Goal: Task Accomplishment & Management: Use online tool/utility

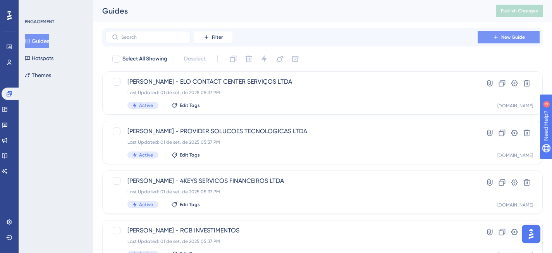
click at [510, 38] on span "New Guide" at bounding box center [513, 37] width 24 height 6
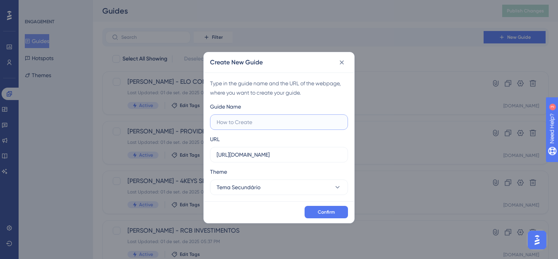
click at [256, 124] on input "text" at bounding box center [279, 122] width 125 height 9
type input "T"
type input "Pesquisa Recupere telas"
click at [281, 154] on input "[URL][DOMAIN_NAME]" at bounding box center [279, 154] width 125 height 9
drag, startPoint x: 324, startPoint y: 152, endPoint x: 207, endPoint y: 153, distance: 116.6
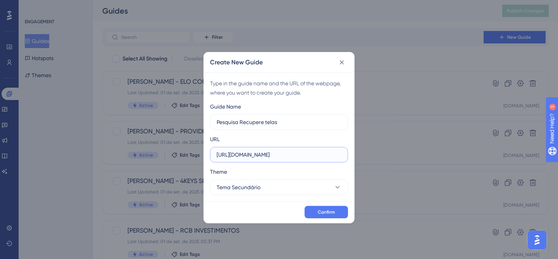
click at [207, 153] on div "Type in the guide name and the URL of the webpage, where you want to create you…" at bounding box center [279, 136] width 150 height 129
paste input "recupere.assertivasolucoes.com.br/cobranca"
type input "https://recupere.assertivasolucoes.com.br/cobranca"
click at [312, 192] on button "Tema Secundário" at bounding box center [279, 186] width 138 height 15
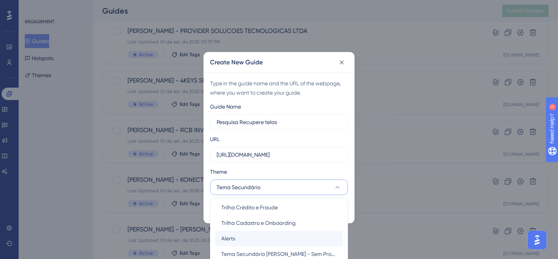
scroll to position [71, 0]
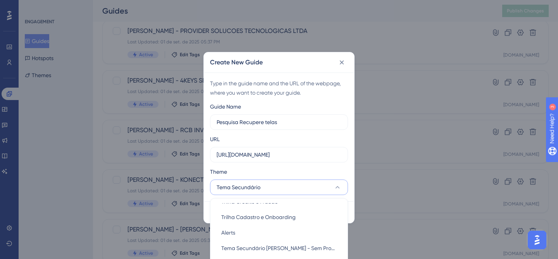
click at [343, 166] on div "Guide Name Pesquisa Recupere telas URL https://recupere.assertivasolucoes.com.b…" at bounding box center [279, 148] width 138 height 93
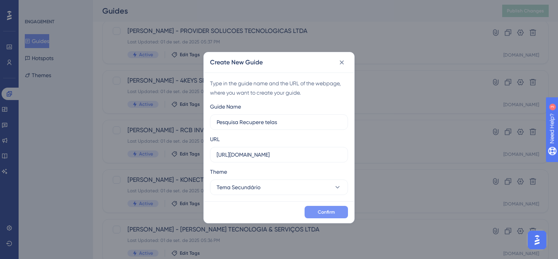
click at [331, 214] on span "Confirm" at bounding box center [326, 212] width 17 height 6
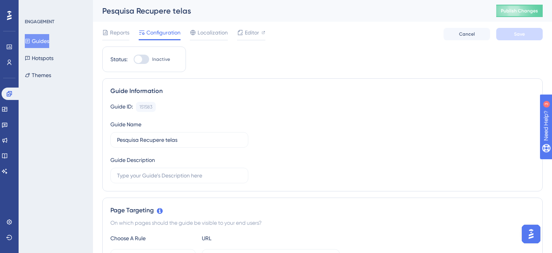
click at [148, 57] on div at bounding box center [141, 59] width 15 height 9
click at [134, 59] on input "Inactive" at bounding box center [133, 59] width 0 height 0
checkbox input "true"
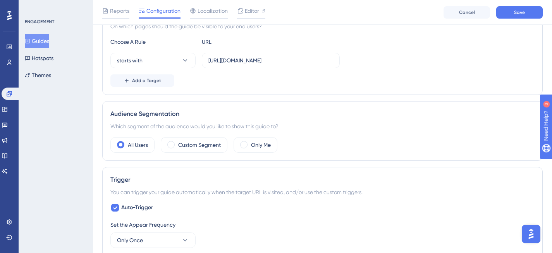
scroll to position [241, 0]
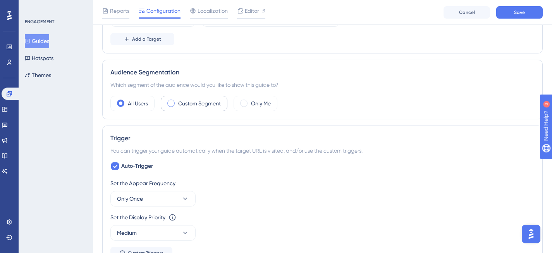
click at [188, 100] on label "Custom Segment" at bounding box center [199, 103] width 43 height 9
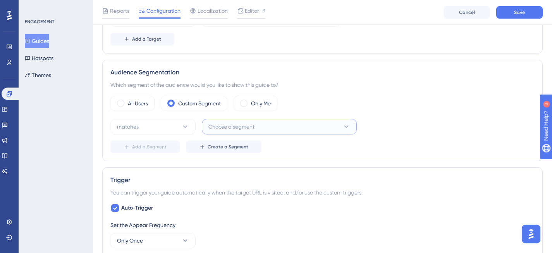
click at [250, 126] on span "Choose a segment" at bounding box center [231, 126] width 46 height 9
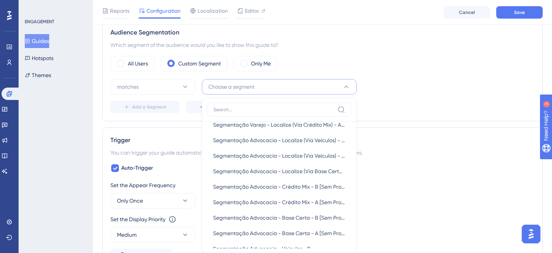
scroll to position [3912, 0]
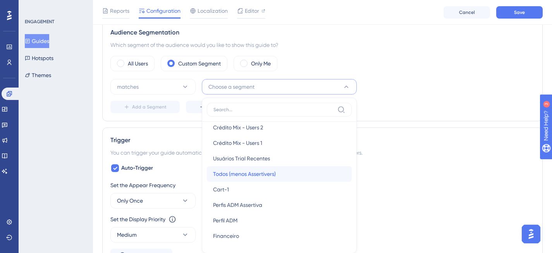
click at [303, 178] on div "Todos (menos Assertivers) Todos (menos Assertivers)" at bounding box center [279, 173] width 133 height 15
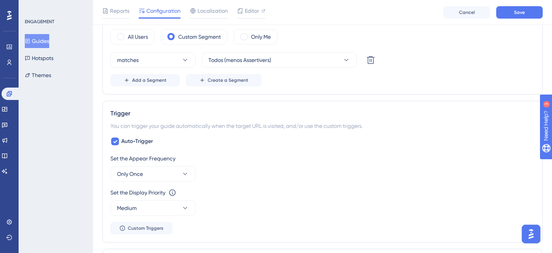
scroll to position [349, 0]
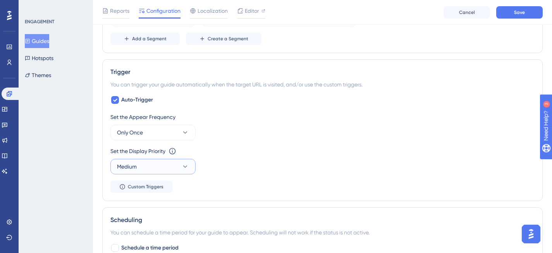
click at [156, 163] on button "Medium" at bounding box center [152, 166] width 85 height 15
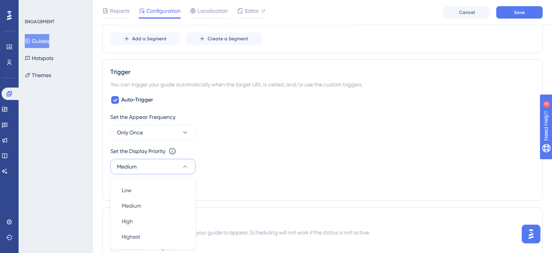
scroll to position [436, 0]
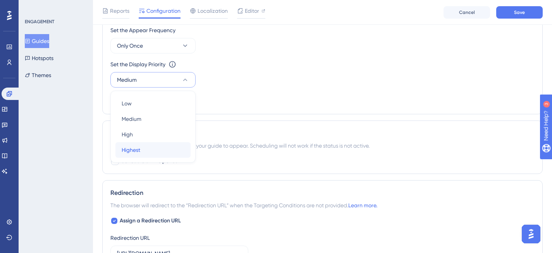
click at [144, 150] on div "Highest Highest" at bounding box center [153, 149] width 63 height 15
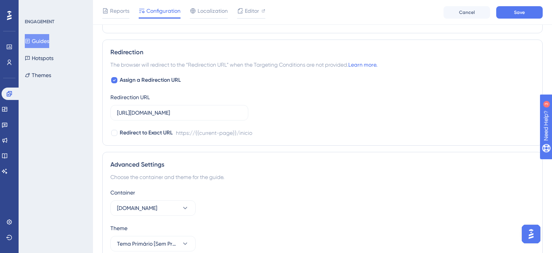
scroll to position [614, 0]
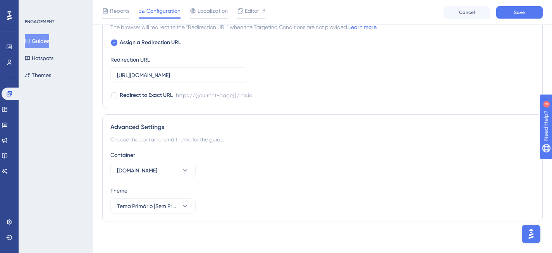
click at [117, 41] on div at bounding box center [114, 43] width 6 height 6
checkbox input "false"
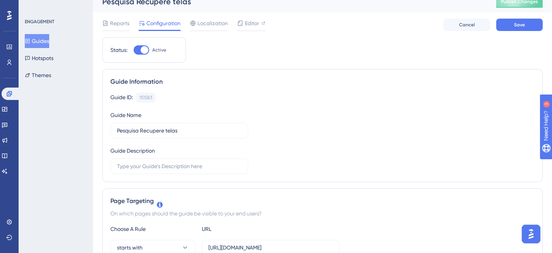
scroll to position [0, 0]
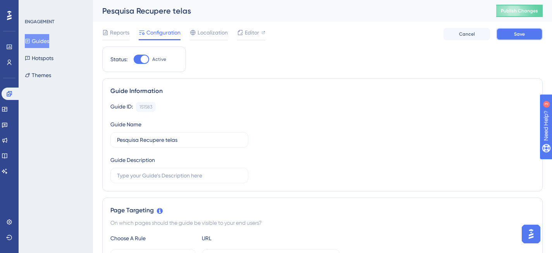
click at [519, 33] on span "Save" at bounding box center [519, 34] width 11 height 6
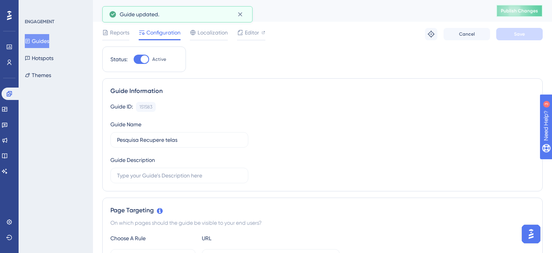
click at [528, 13] on span "Publish Changes" at bounding box center [519, 11] width 37 height 6
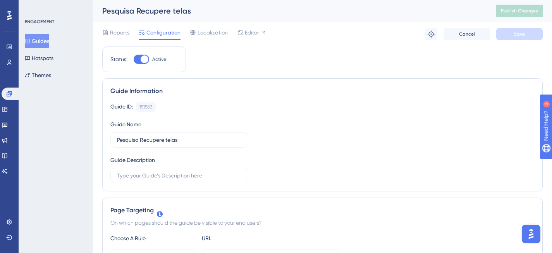
click at [109, 33] on div "Reports" at bounding box center [115, 32] width 27 height 9
